Goal: Task Accomplishment & Management: Manage account settings

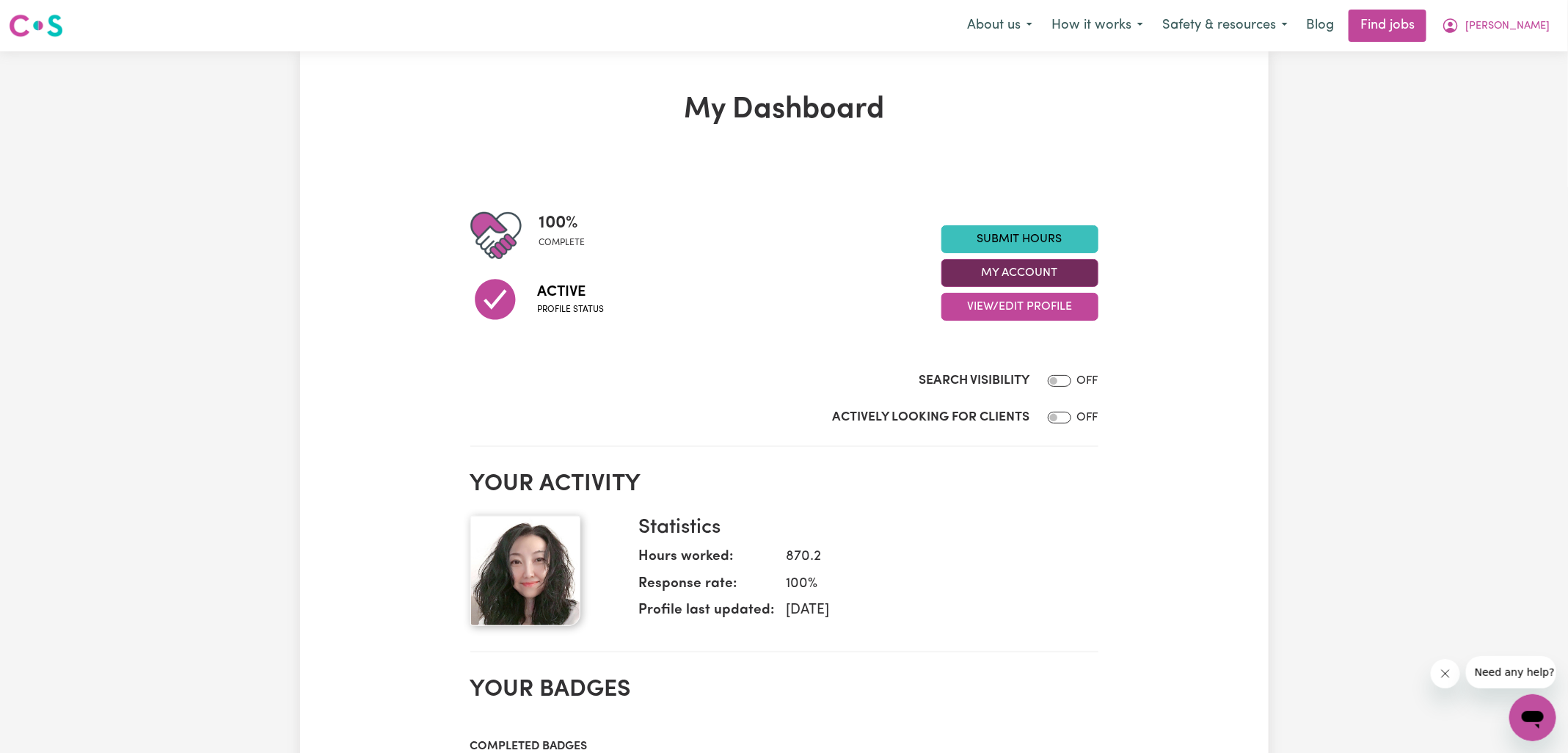
click at [964, 273] on button "My Account" at bounding box center [1020, 273] width 157 height 28
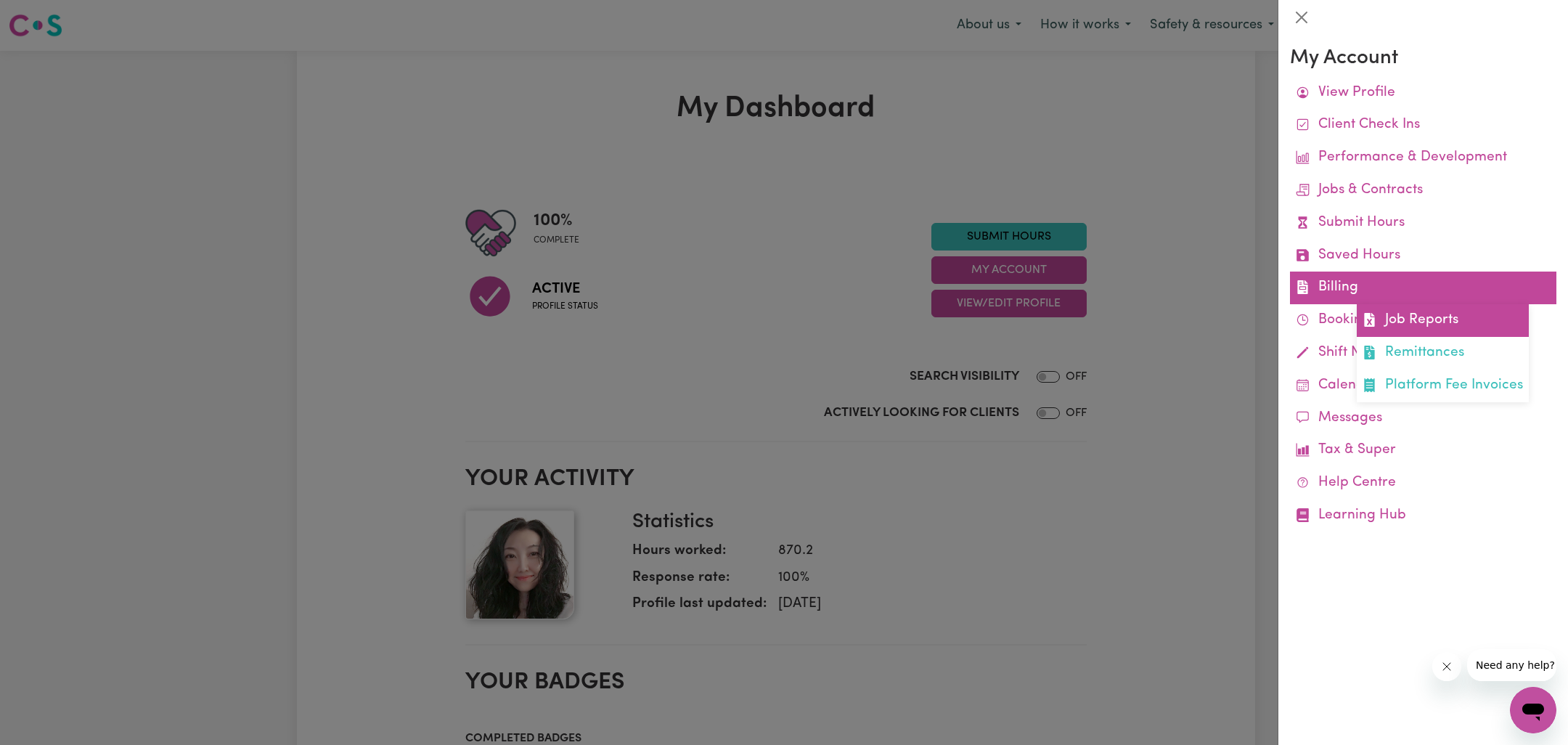
click at [1387, 306] on link "Job Reports" at bounding box center [1443, 321] width 172 height 33
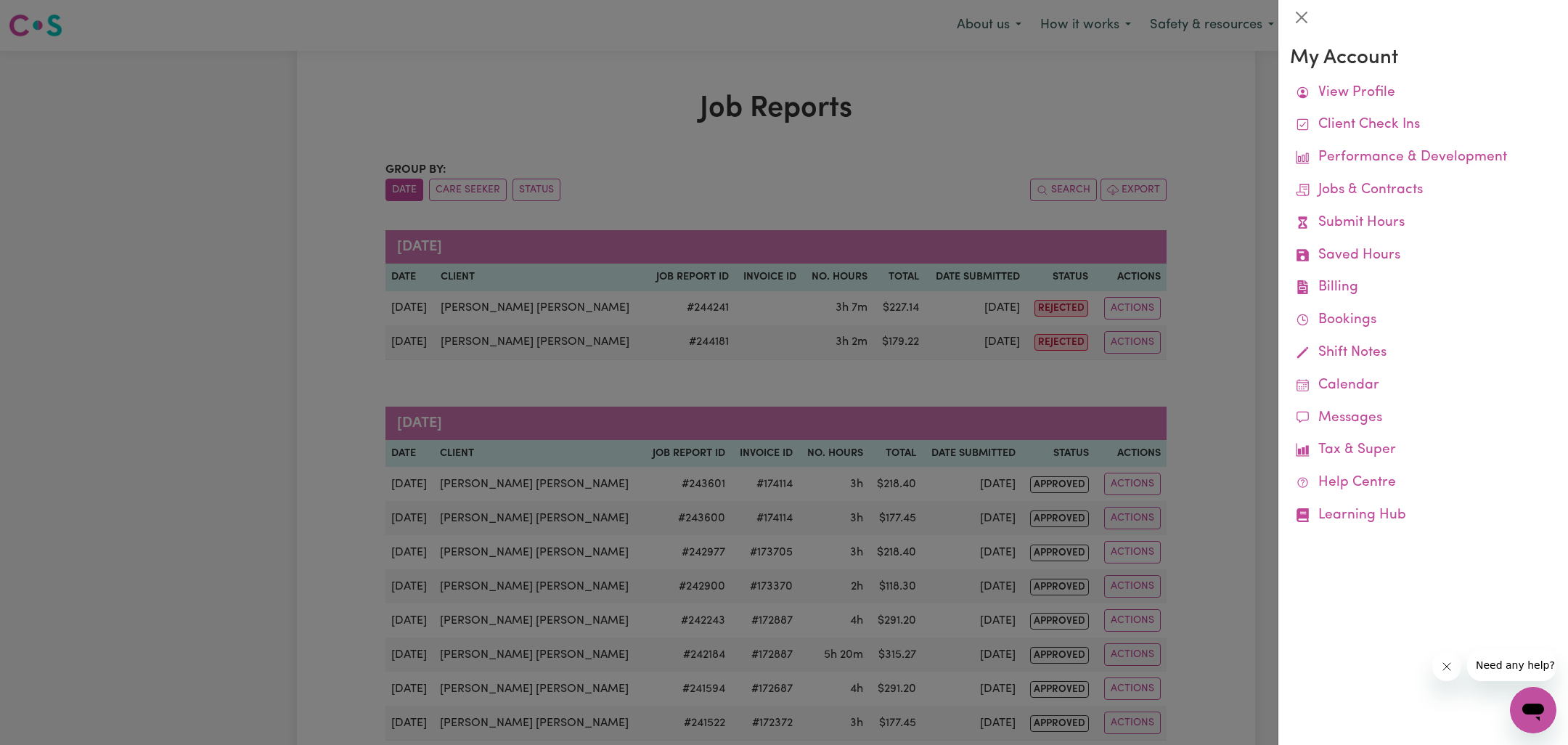
click at [839, 162] on div at bounding box center [784, 372] width 1568 height 745
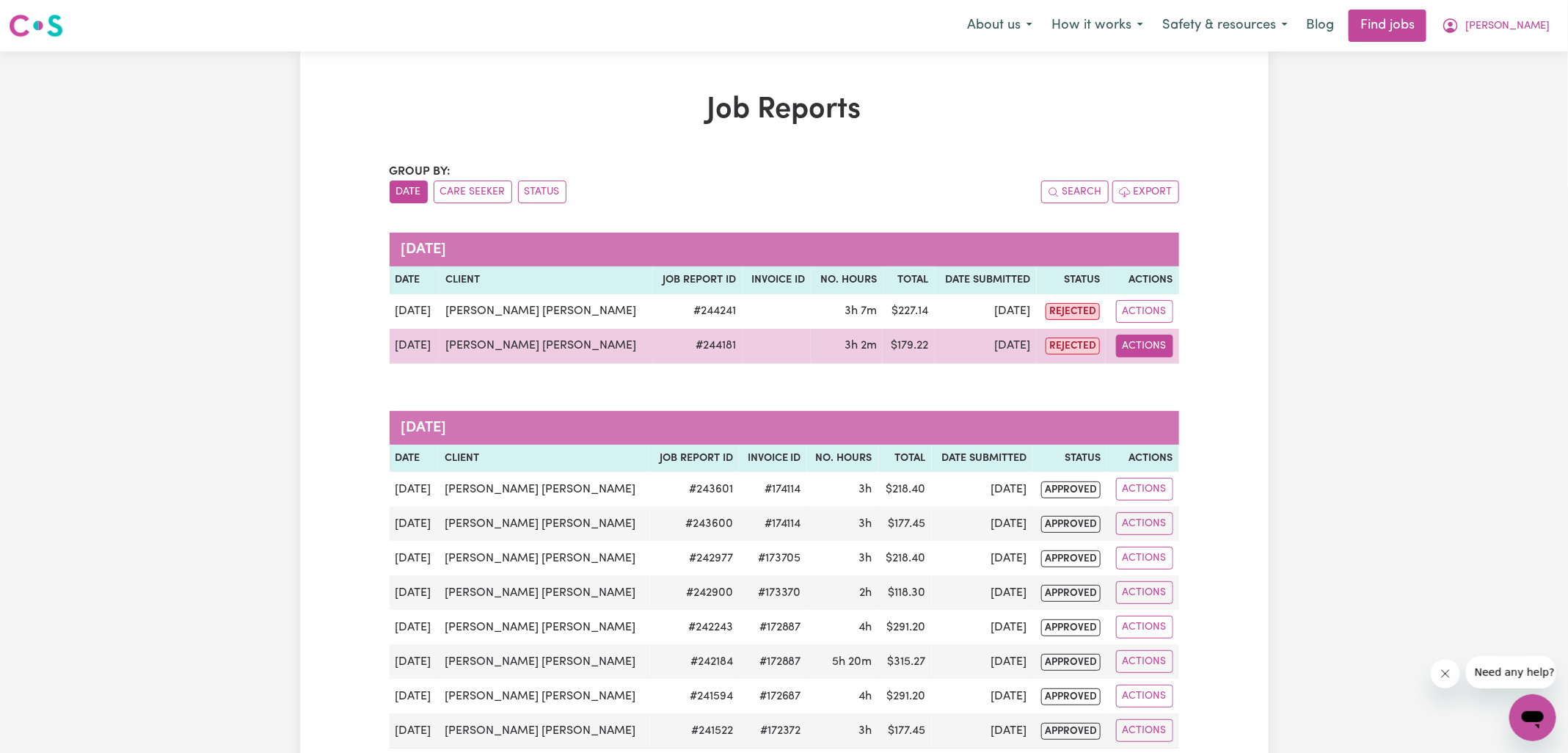
click at [1159, 348] on button "Actions" at bounding box center [1144, 347] width 57 height 23
click at [1180, 381] on link "View Job Report" at bounding box center [1195, 379] width 126 height 29
select select "pm"
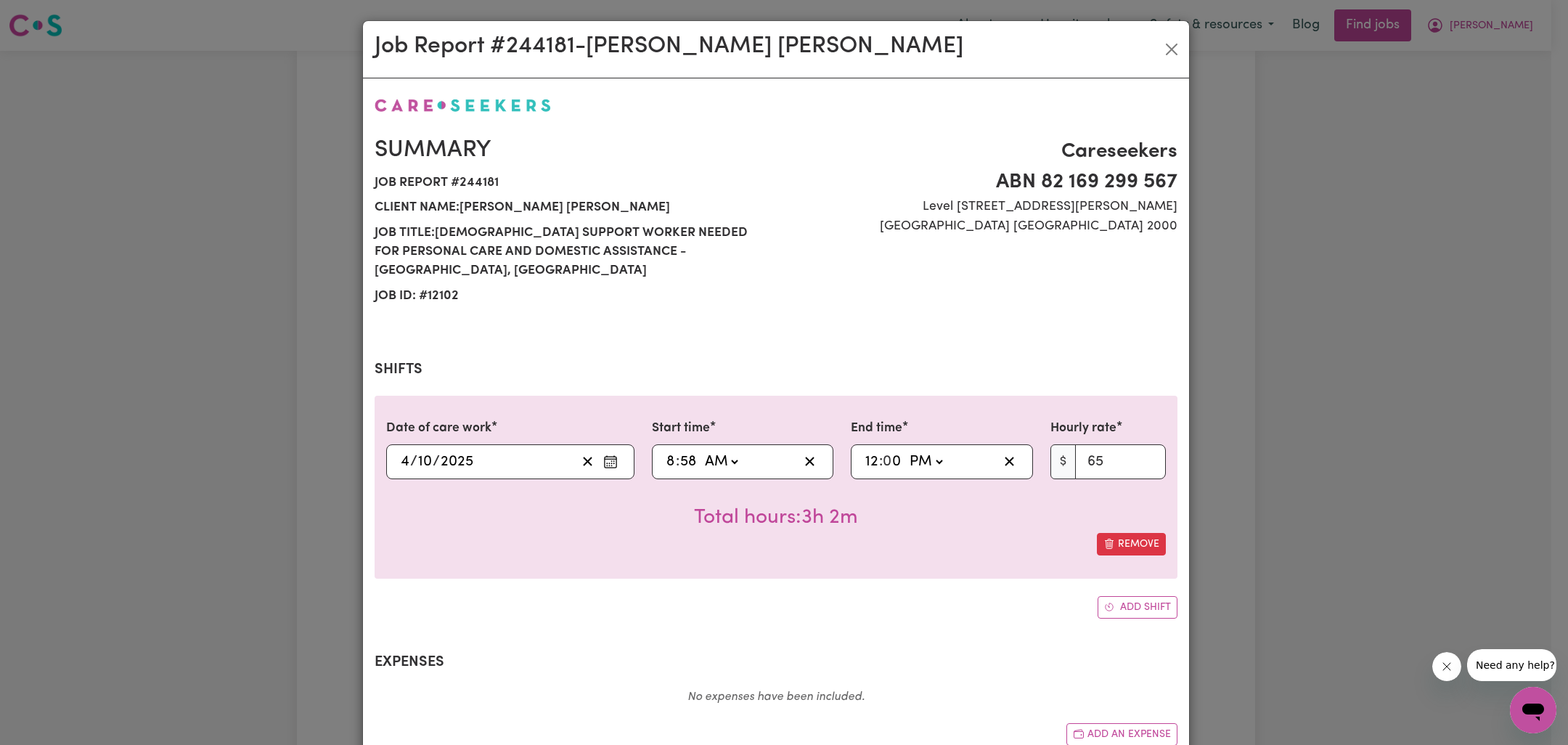
select select "65-[DATE]"
click at [666, 451] on input "8" at bounding box center [671, 462] width 10 height 22
type input "09:58"
type input "9"
type input "09:00"
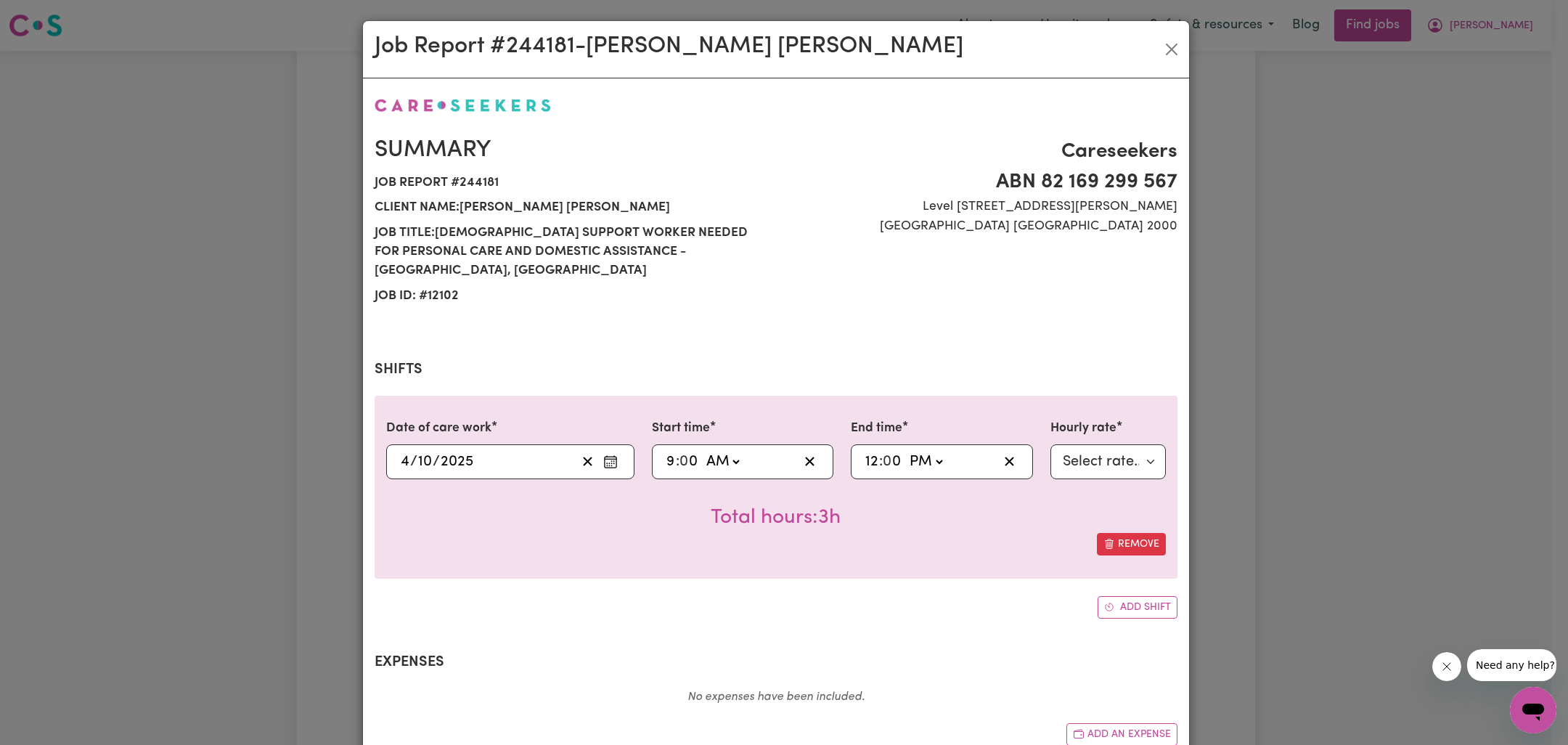
type input "0"
click at [610, 570] on div "Date of care work [DATE] [DATE] Start time 09:00 9 : 0 0 AM PM End time 12:00 1…" at bounding box center [776, 506] width 803 height 222
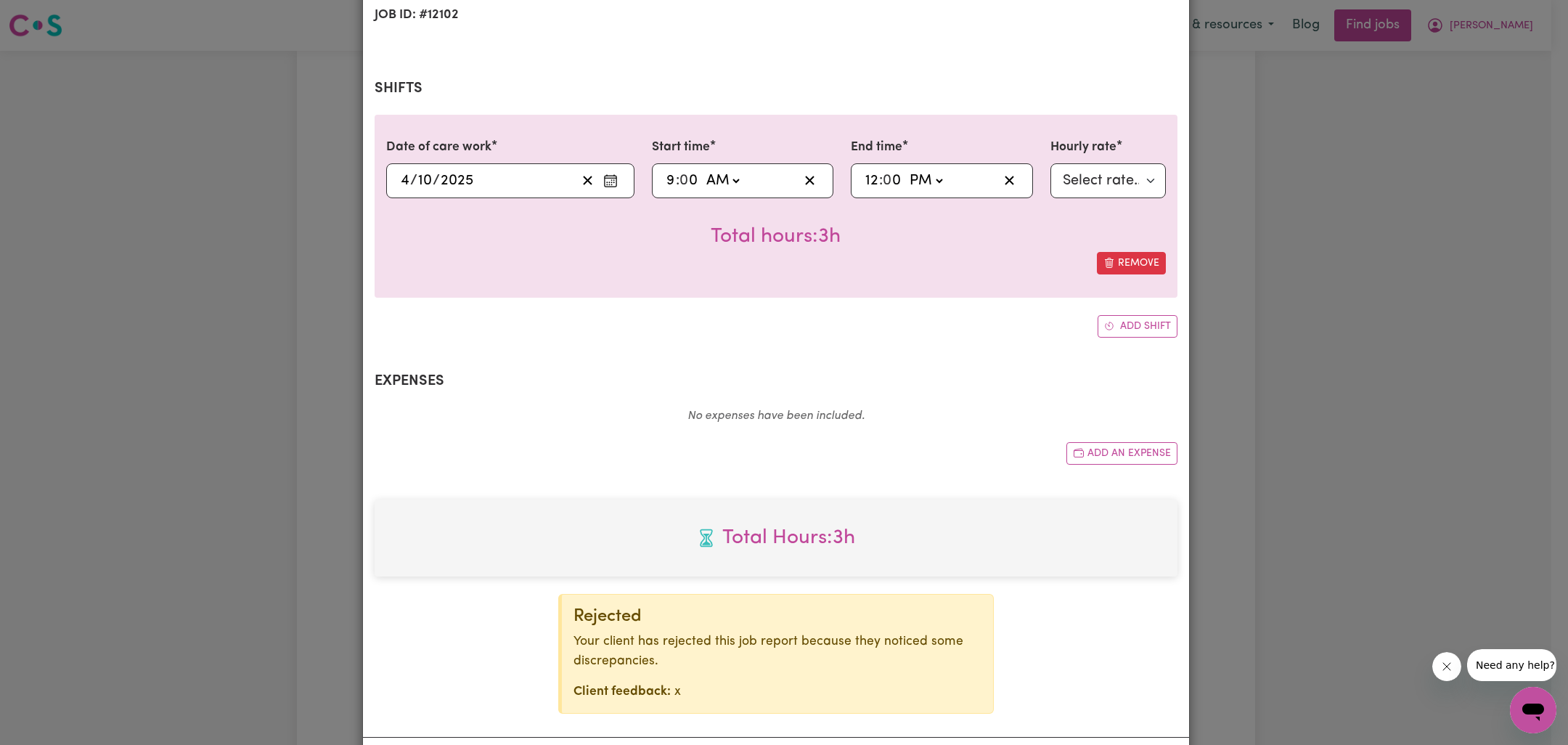
scroll to position [329, 0]
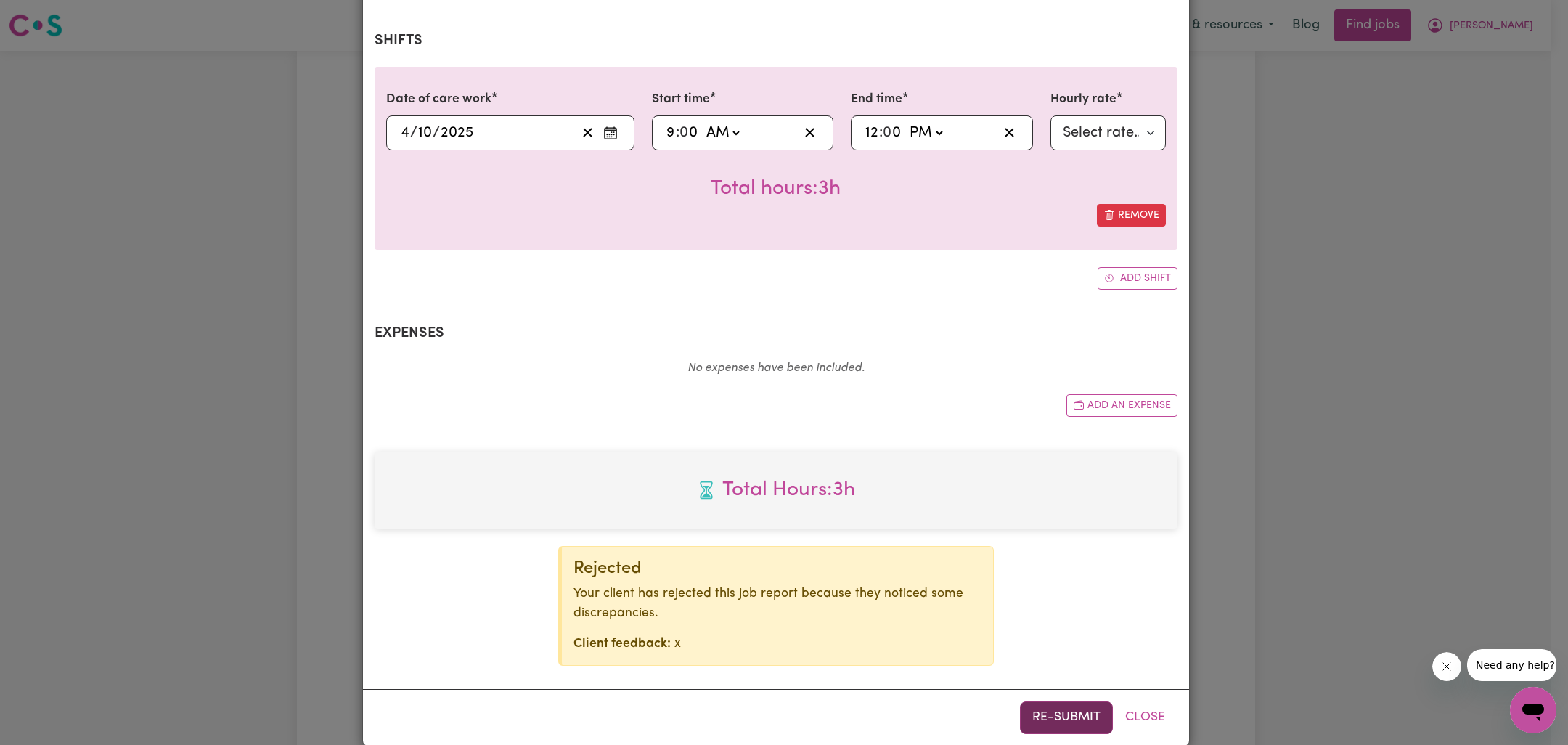
click at [1030, 702] on button "Re-submit" at bounding box center [1066, 717] width 93 height 32
click at [1417, 515] on div "Job Report # 244181 - [PERSON_NAME] [PERSON_NAME] Summary Job report # 244181 C…" at bounding box center [784, 372] width 1568 height 745
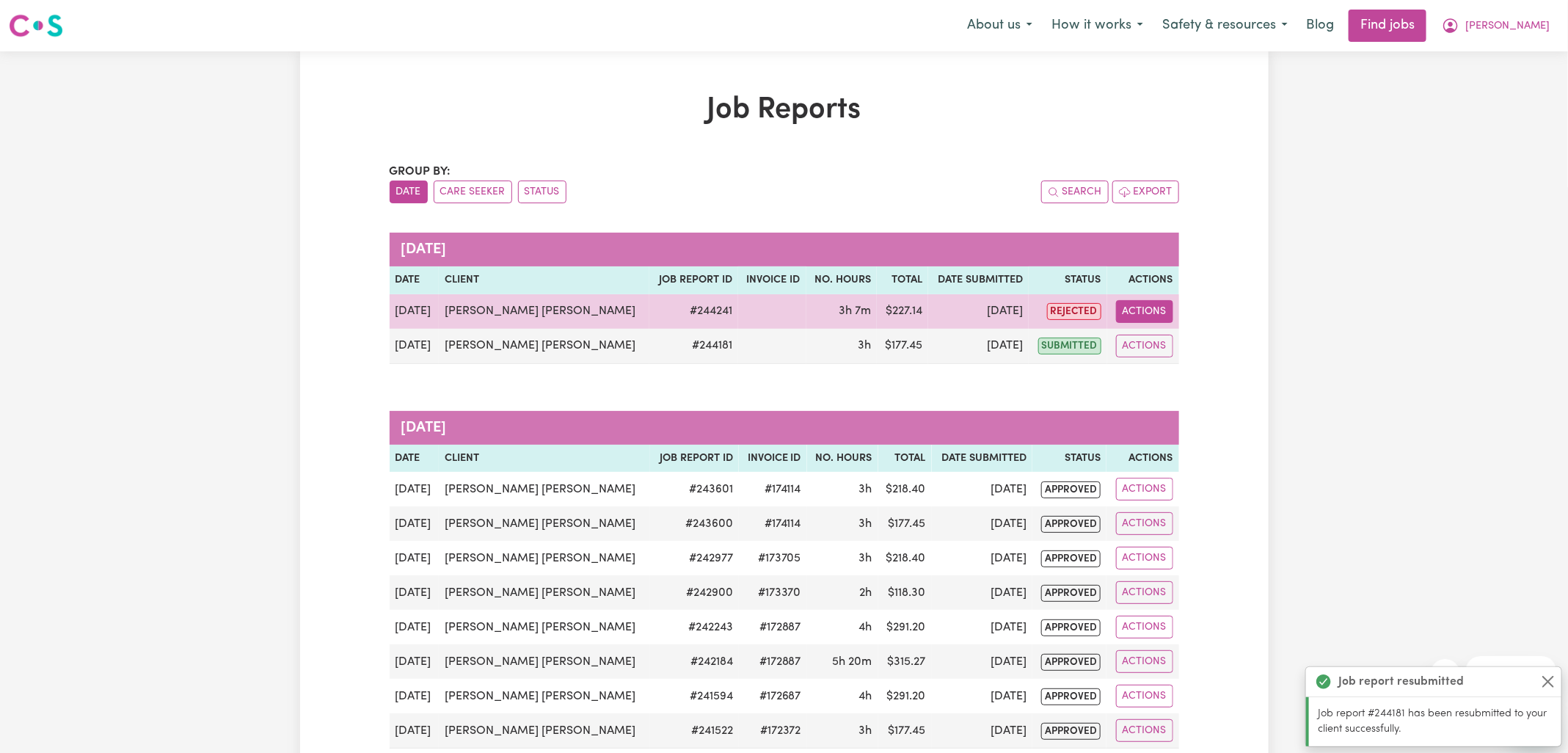
click at [1135, 313] on button "Actions" at bounding box center [1144, 312] width 57 height 23
click at [1167, 344] on link "View Job Report" at bounding box center [1194, 344] width 126 height 29
select select "80-[DATE]"
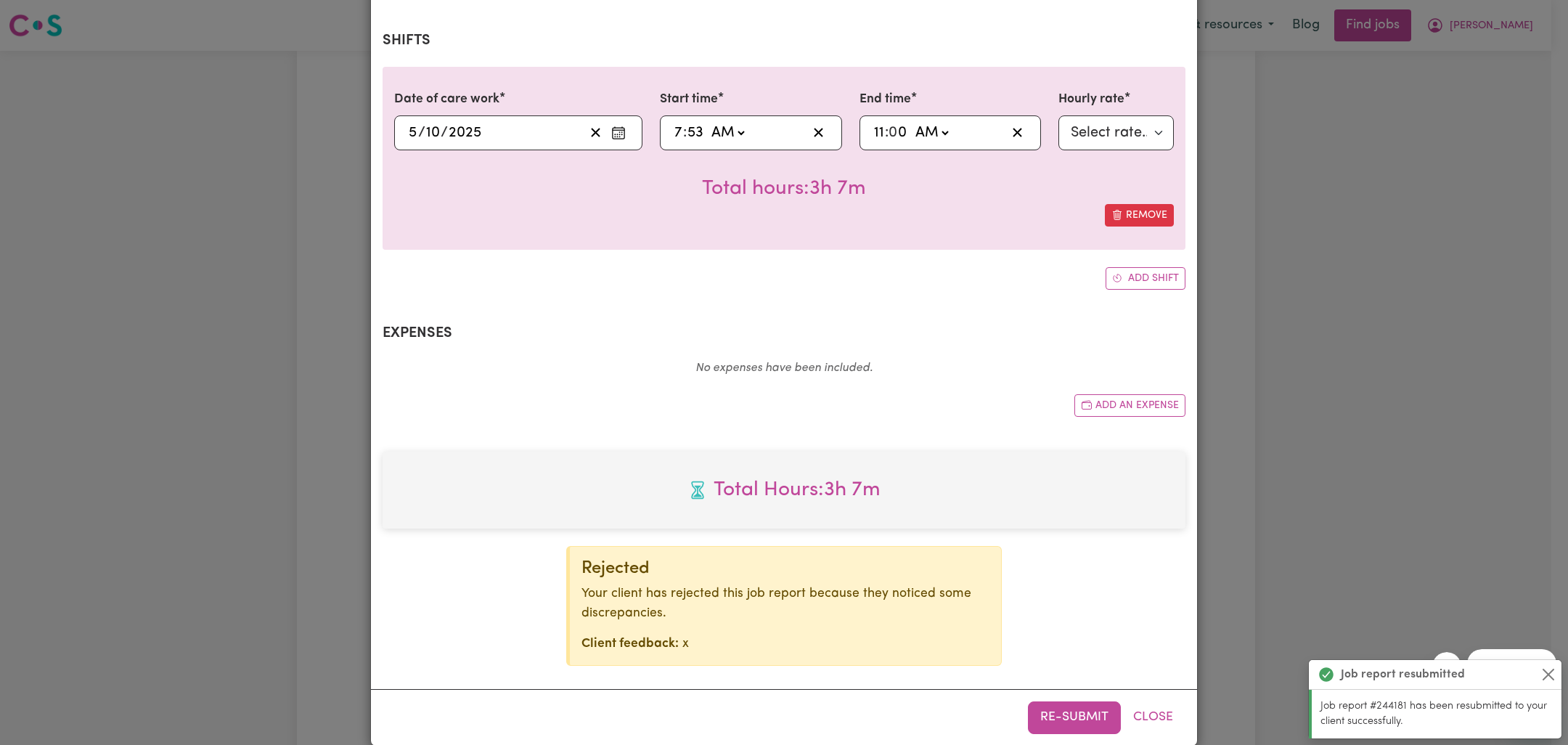
click at [673, 122] on div "07:53 7 : 53 AM PM" at bounding box center [740, 133] width 135 height 22
type input "00:53"
type input "12"
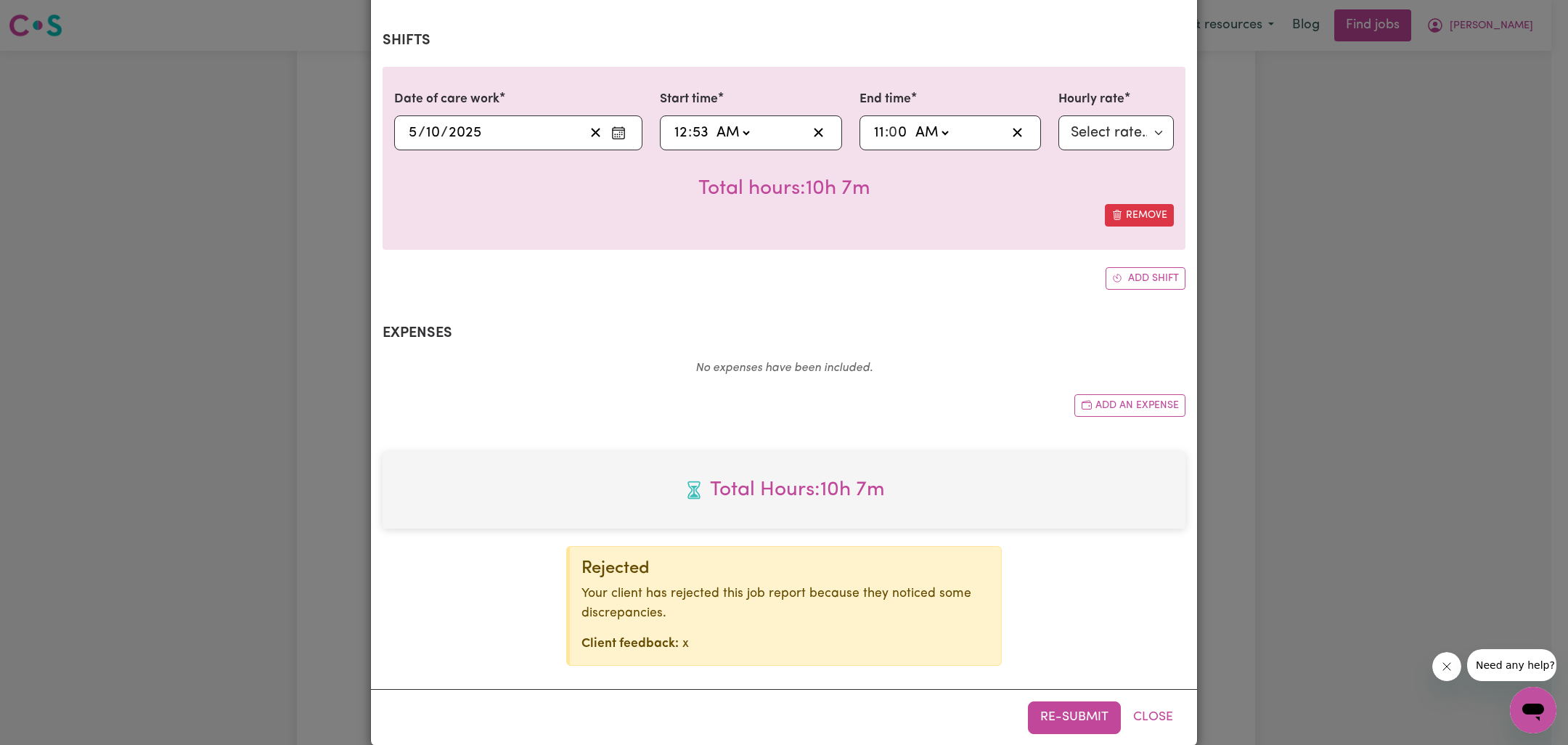
type input "08:53"
type input "8"
type input "08:00"
type input "0"
click at [849, 244] on div "Date of care work [DATE] [DATE] Start time 08:00 8 : 0 0 AM PM End time 11:00 1…" at bounding box center [784, 178] width 803 height 222
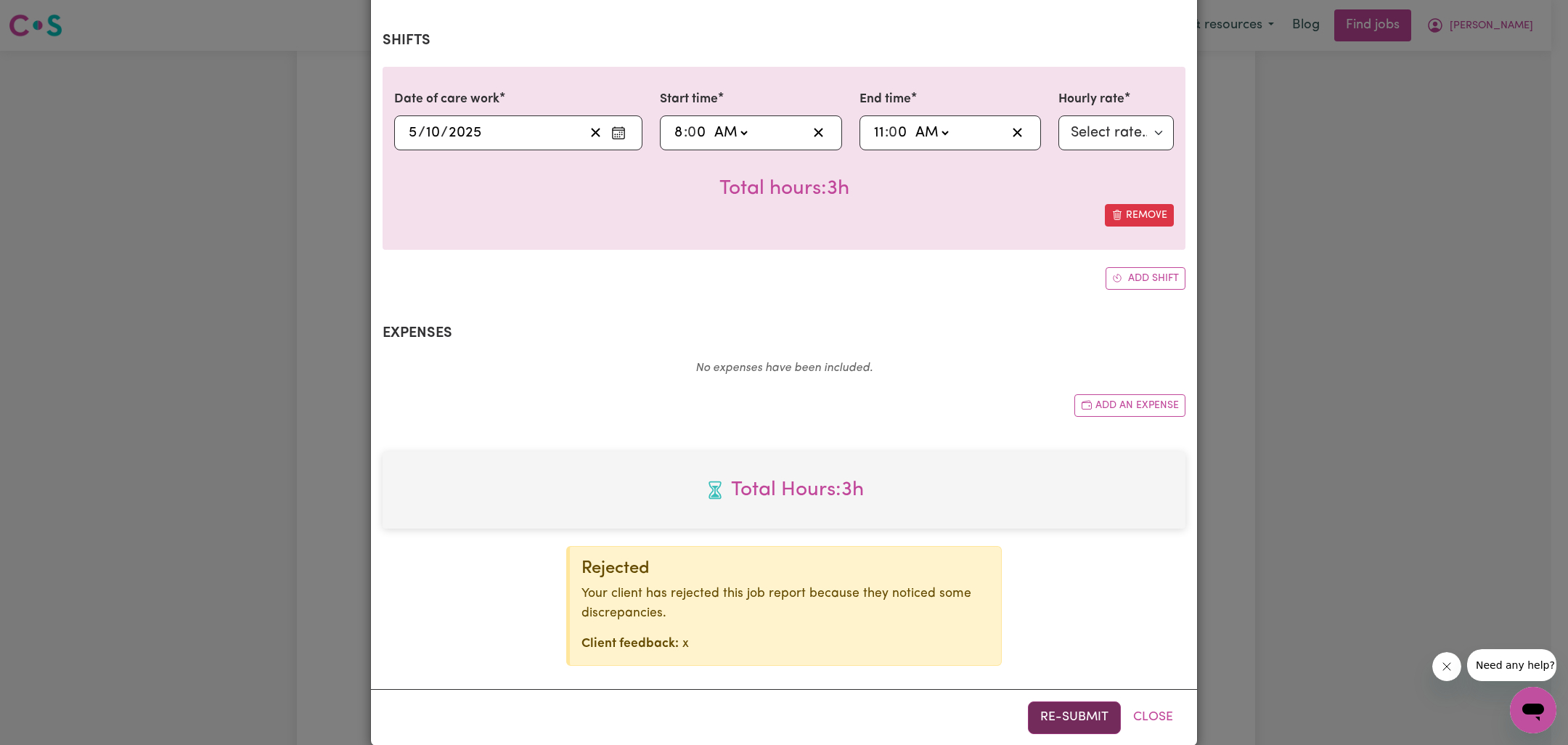
click at [1080, 704] on button "Re-submit" at bounding box center [1075, 717] width 93 height 32
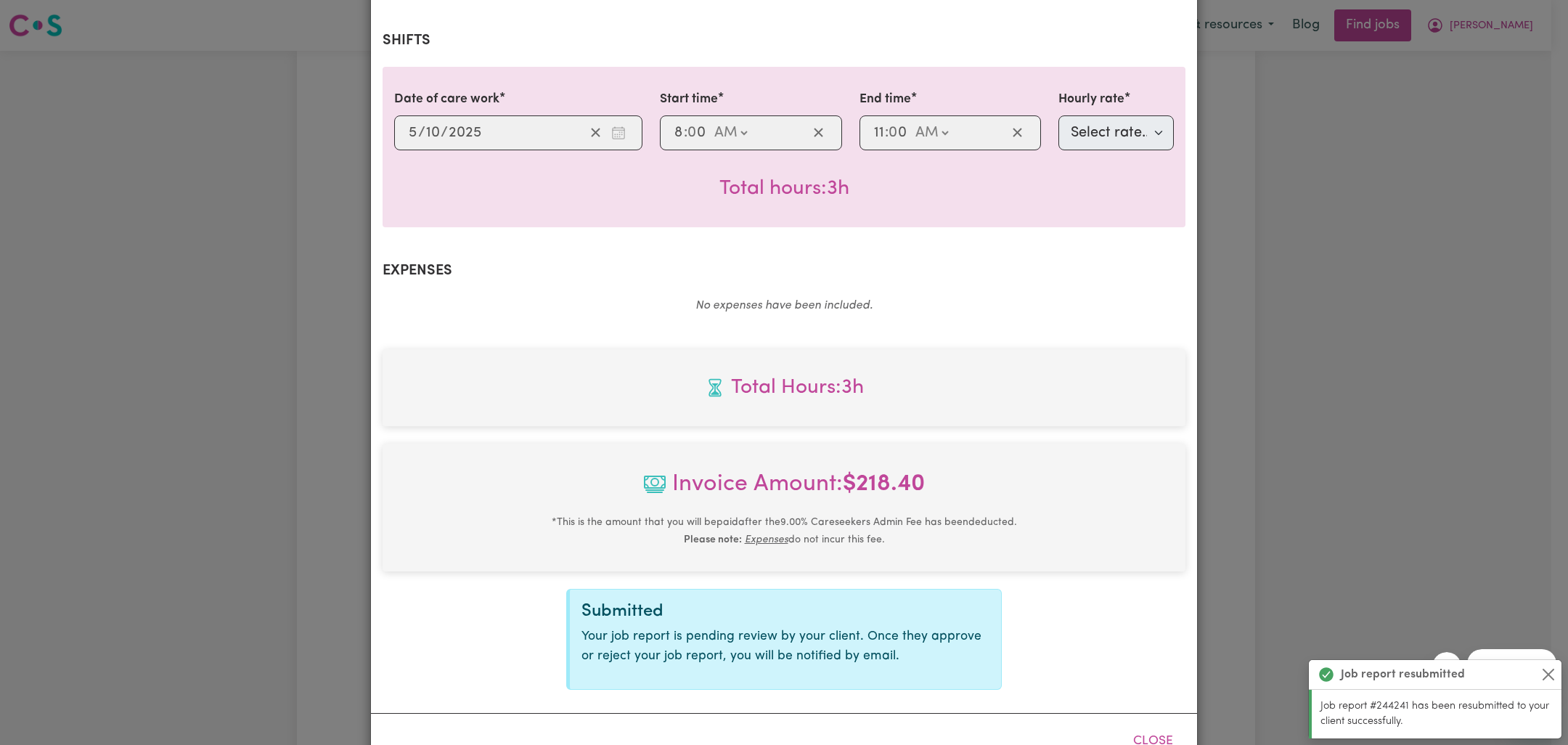
click at [1283, 304] on div "Job Report # 244241 - [PERSON_NAME] [PERSON_NAME] Summary Job report # 244241 C…" at bounding box center [784, 372] width 1568 height 745
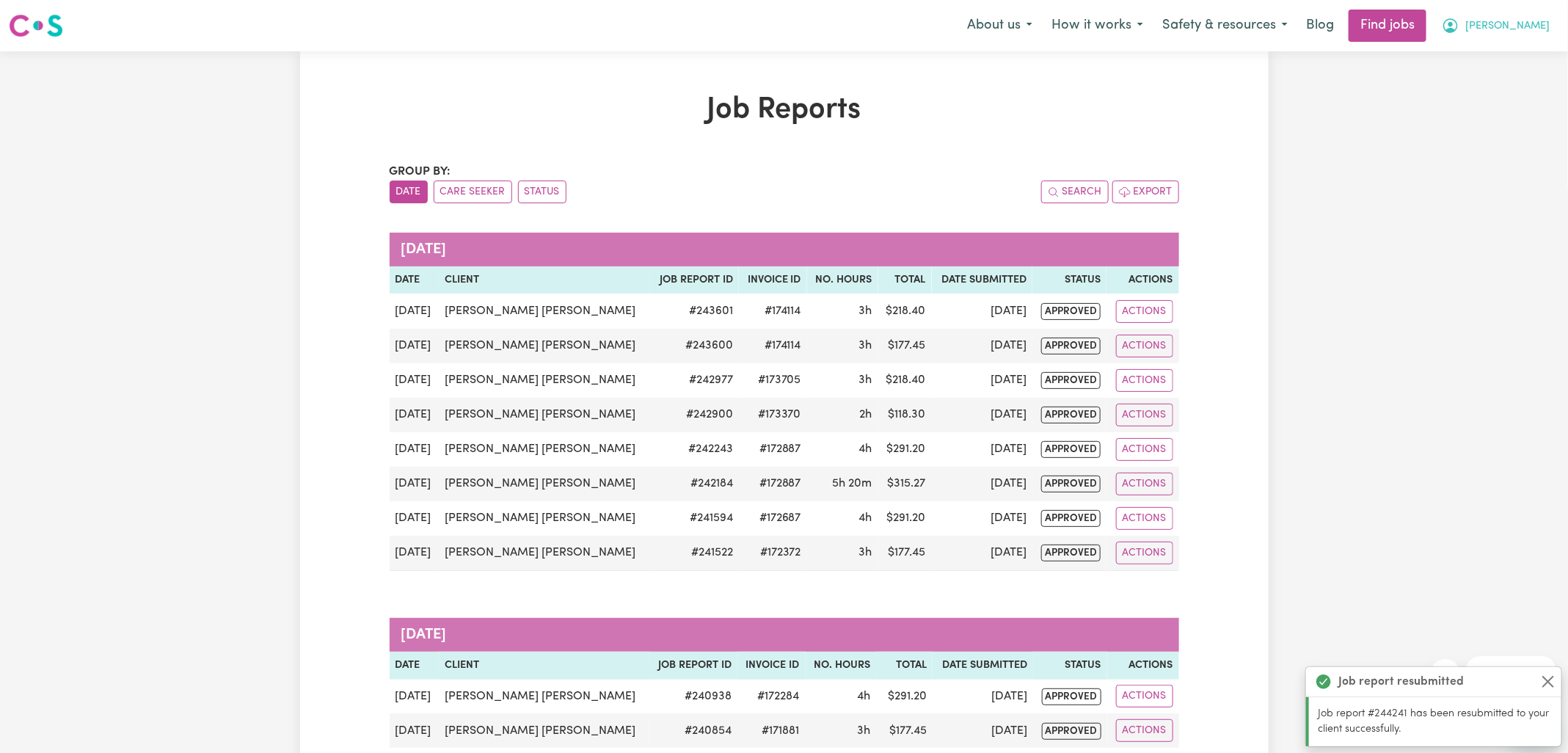
click at [1460, 27] on icon "My Account" at bounding box center [1450, 25] width 17 height 17
click at [1475, 104] on link "Logout" at bounding box center [1500, 113] width 116 height 28
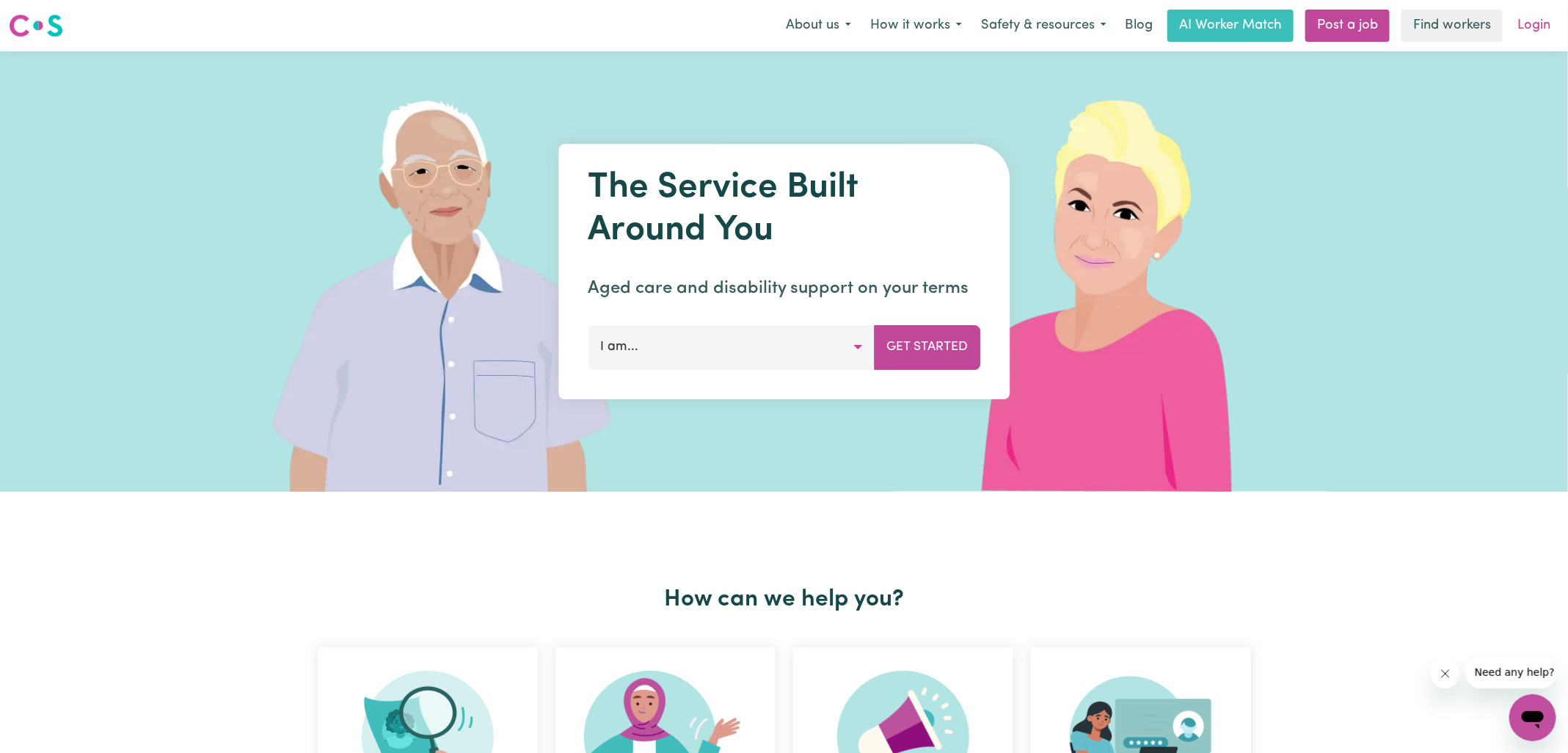
click at [1542, 28] on link "Login" at bounding box center [1533, 26] width 50 height 32
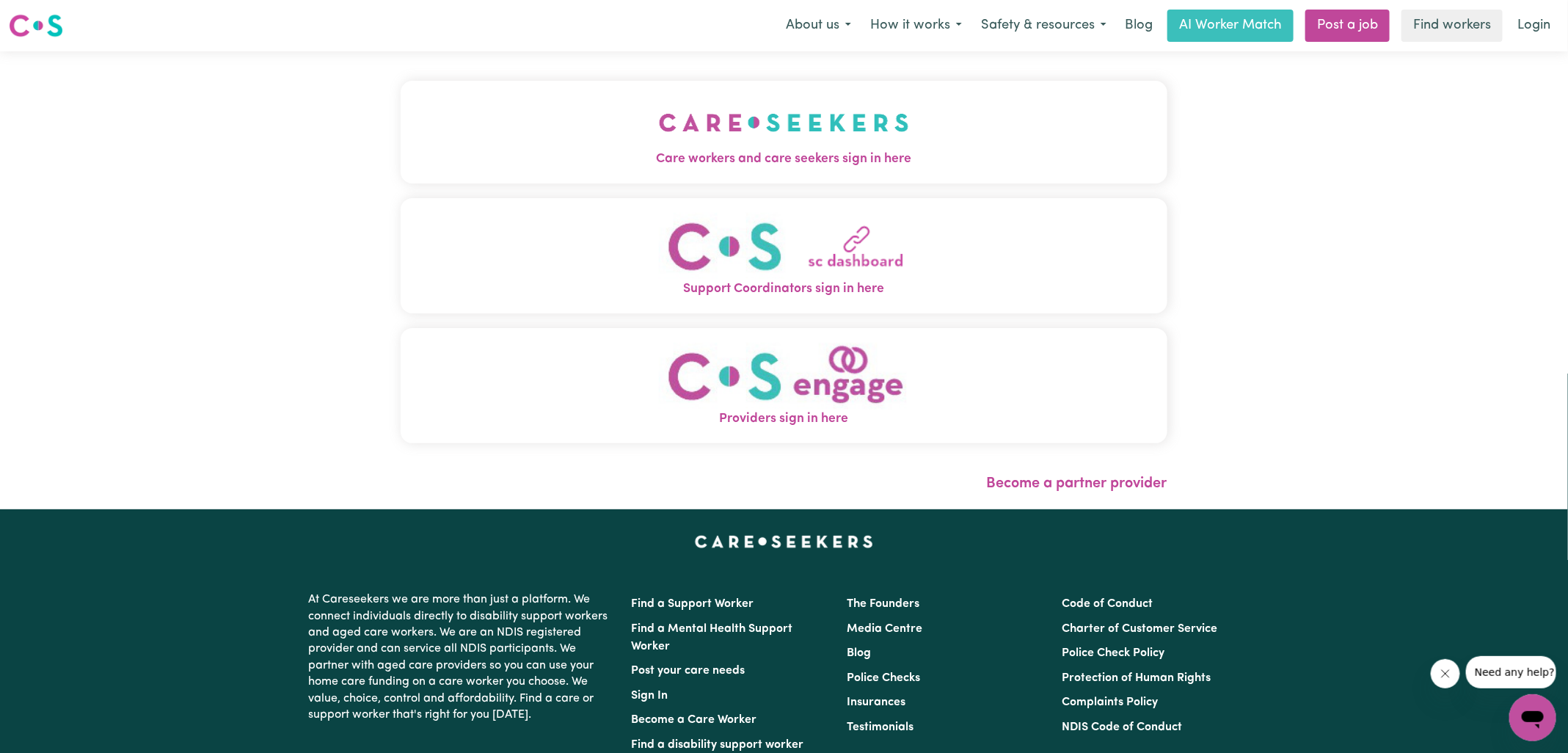
click at [816, 113] on img "Care workers and care seekers sign in here" at bounding box center [784, 122] width 251 height 55
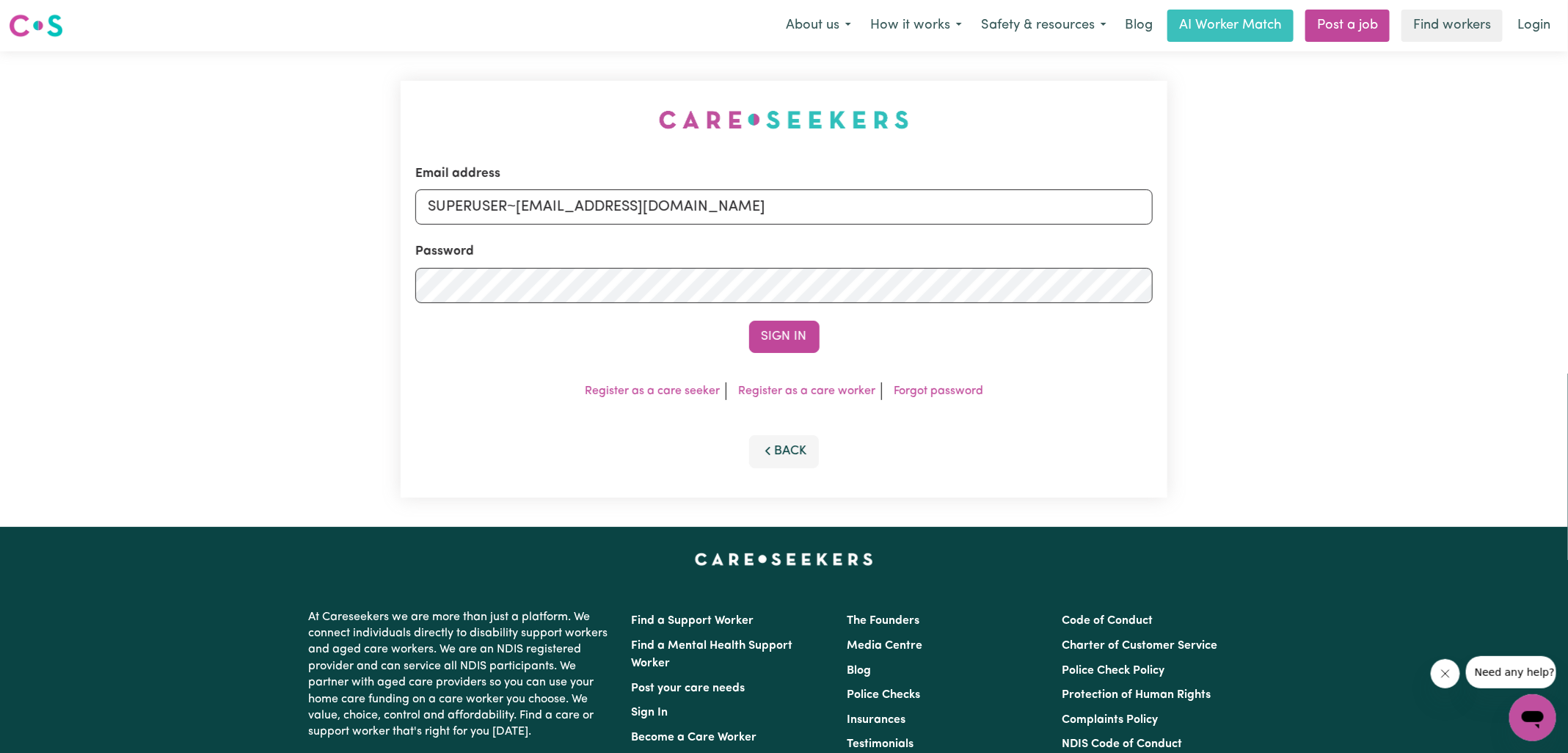
click at [457, 108] on div "Email address SUPERUSER~[EMAIL_ADDRESS][DOMAIN_NAME] Password Sign In Register …" at bounding box center [784, 289] width 784 height 476
drag, startPoint x: 519, startPoint y: 205, endPoint x: 1125, endPoint y: 252, distance: 607.8
click at [1124, 253] on form "Email address SUPERUSER~[EMAIL_ADDRESS][DOMAIN_NAME] Password Sign In" at bounding box center [784, 259] width 738 height 189
type input "[EMAIL_ADDRESS][DOMAIN_NAME]"
click at [749, 321] on button "Sign In" at bounding box center [784, 337] width 70 height 32
